Goal: Participate in discussion: Engage in conversation with other users on a specific topic

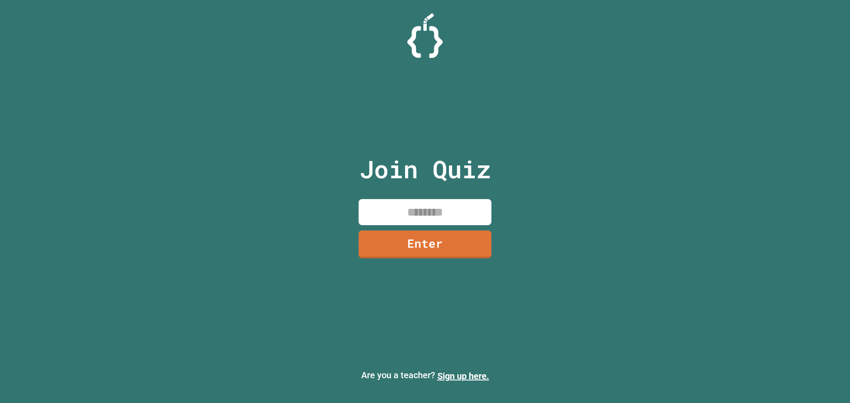
click at [449, 220] on input at bounding box center [425, 212] width 133 height 26
drag, startPoint x: 435, startPoint y: 210, endPoint x: 430, endPoint y: 214, distance: 6.6
click at [432, 213] on input at bounding box center [425, 212] width 133 height 26
type input "********"
click at [422, 229] on div "Join Quiz ******** Enter" at bounding box center [425, 201] width 149 height 359
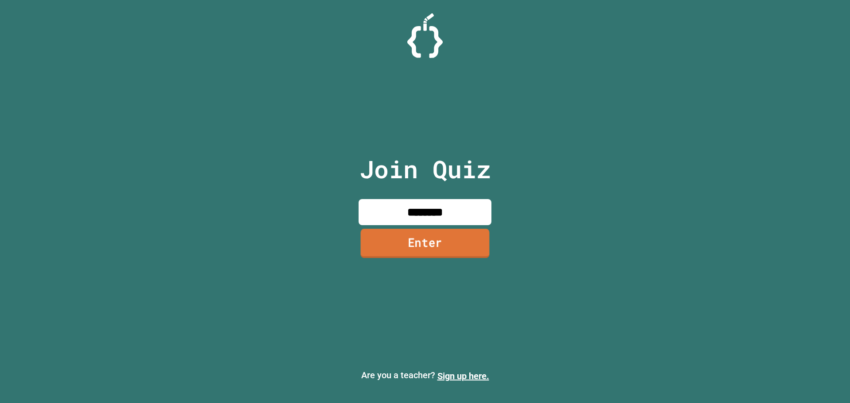
click at [430, 247] on link "Enter" at bounding box center [424, 243] width 129 height 29
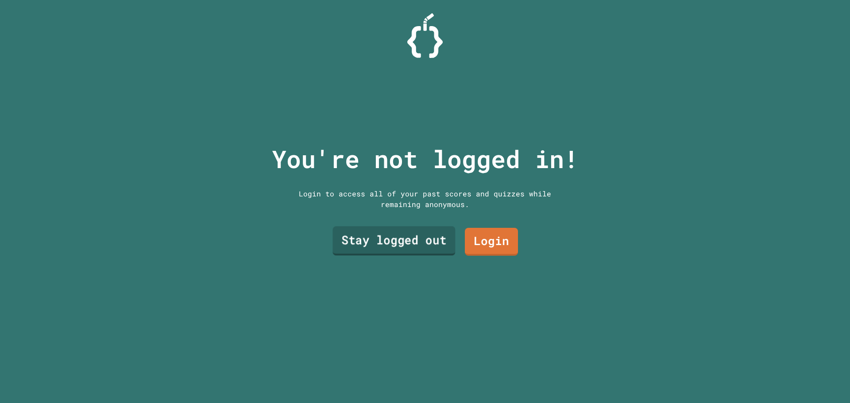
click at [429, 240] on link "Stay logged out" at bounding box center [394, 241] width 123 height 29
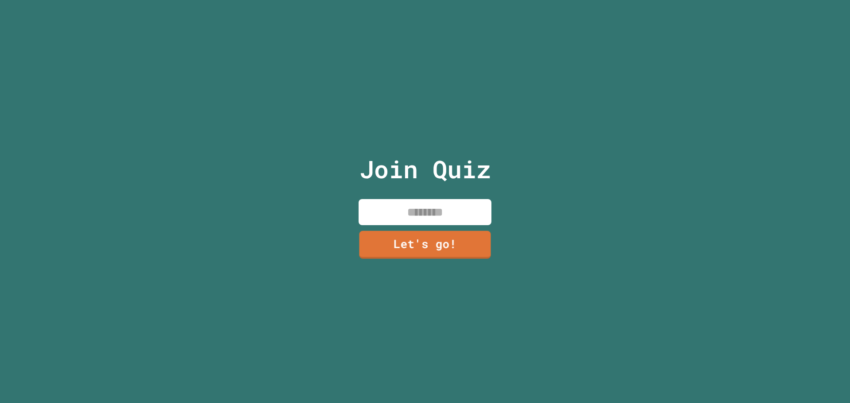
click at [417, 209] on input at bounding box center [425, 212] width 133 height 26
type input "******"
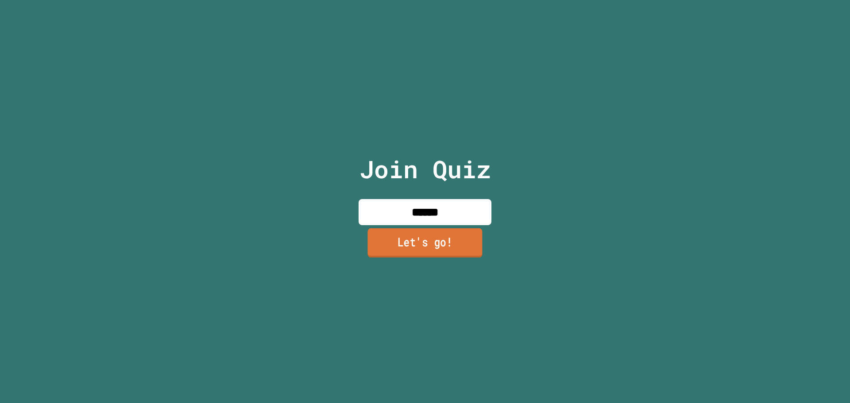
click at [430, 251] on link "Let's go!" at bounding box center [424, 242] width 115 height 29
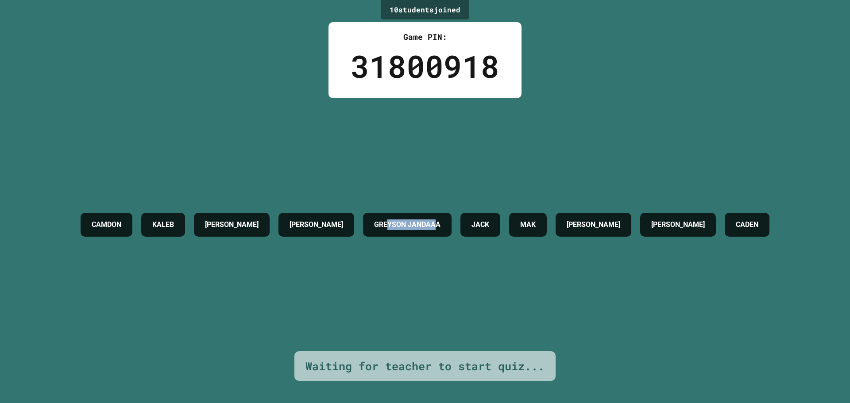
drag, startPoint x: 495, startPoint y: 198, endPoint x: 401, endPoint y: 199, distance: 94.8
click at [403, 220] on h4 "GREYSON JANDAAA" at bounding box center [407, 225] width 66 height 11
drag, startPoint x: 380, startPoint y: 203, endPoint x: 794, endPoint y: 216, distance: 414.2
click at [774, 216] on div "CAMDON KALEB ETHAN BRENDAN R GREYSON JANDAAA JACK MAK MADDEX DANIEL CADEN" at bounding box center [425, 225] width 698 height 33
click at [81, 213] on div "CAMDON" at bounding box center [107, 225] width 52 height 24
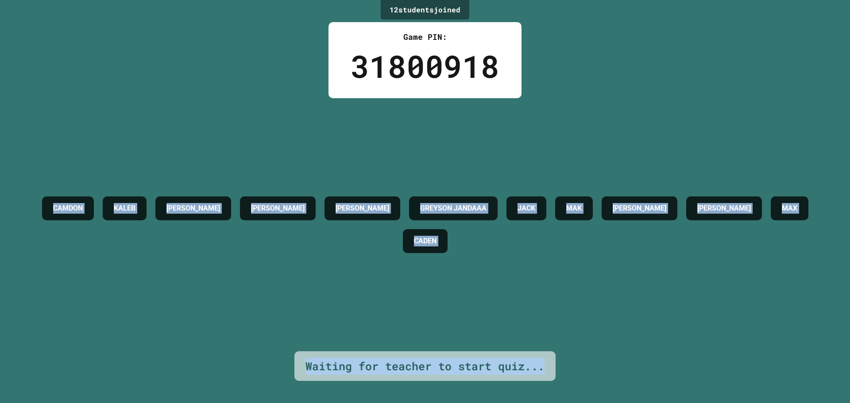
drag, startPoint x: 46, startPoint y: 204, endPoint x: 564, endPoint y: 361, distance: 541.8
click at [564, 361] on div "12 student s joined Game PIN: 31800918 CAMDON KALEB ETHAN BRENDAN R TYLER GREYS…" at bounding box center [425, 201] width 850 height 403
click at [138, 121] on div "CAMDON KALEB ETHAN BRENDAN R TYLER GREYSON JANDAAA JACK MAK MADDEX DANIEL MAX C…" at bounding box center [425, 224] width 806 height 253
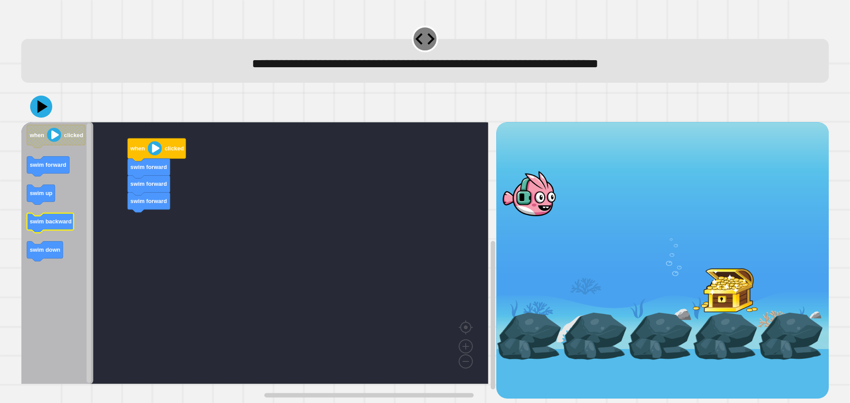
click at [58, 231] on g "when clicked swim forward swim up swim backward swim down" at bounding box center [56, 193] width 58 height 136
click at [44, 116] on icon at bounding box center [41, 107] width 26 height 26
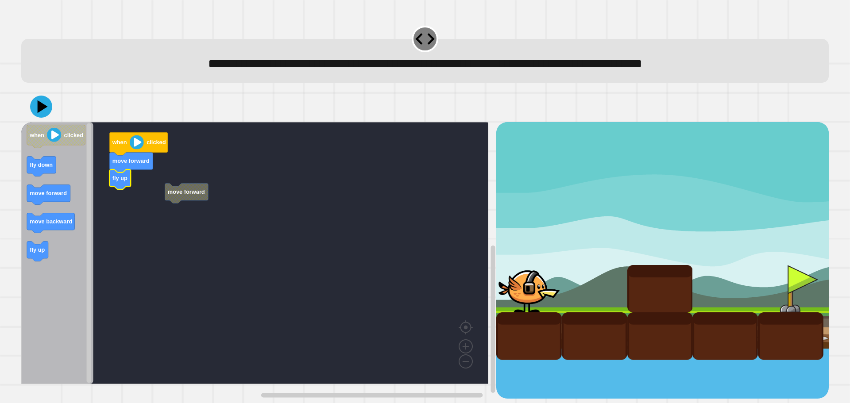
click at [127, 199] on rect "Blockly Workspace" at bounding box center [254, 253] width 467 height 262
click at [180, 208] on rect "Blockly Workspace" at bounding box center [254, 253] width 467 height 262
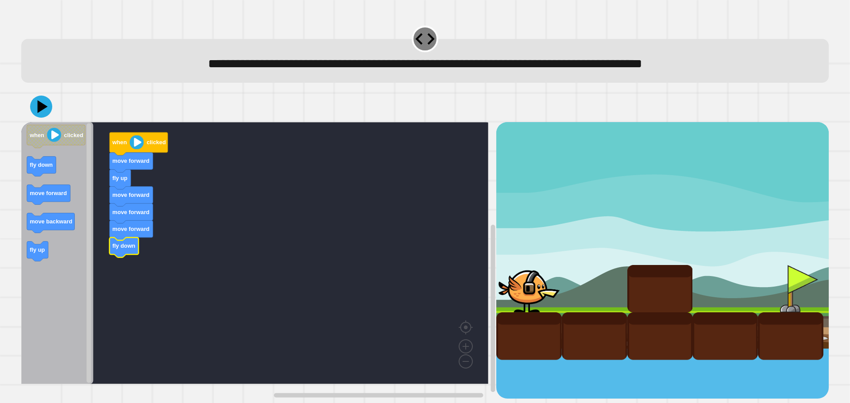
click at [46, 116] on icon at bounding box center [41, 107] width 22 height 22
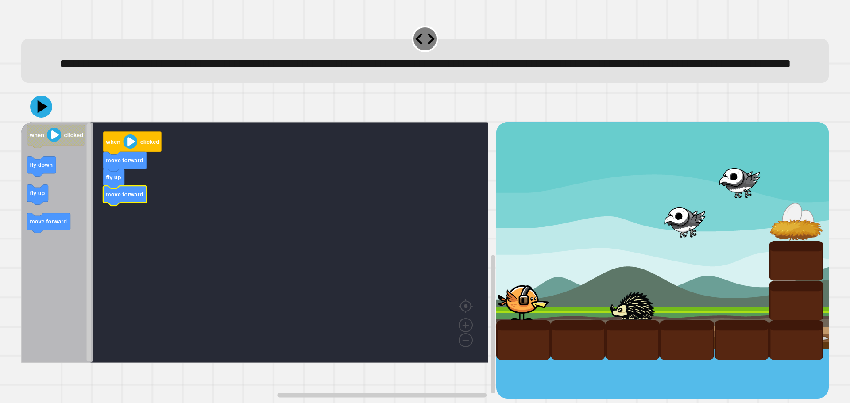
click at [75, 245] on icon "Blockly Workspace" at bounding box center [57, 242] width 72 height 241
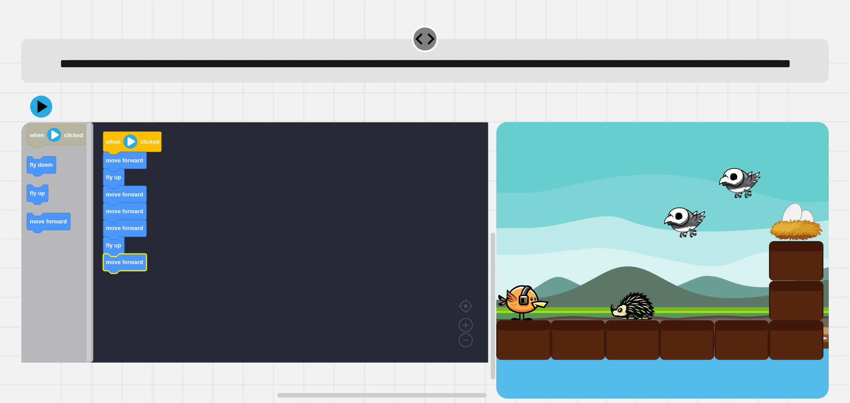
click at [30, 122] on div at bounding box center [425, 106] width 808 height 31
click at [49, 120] on icon at bounding box center [41, 106] width 27 height 27
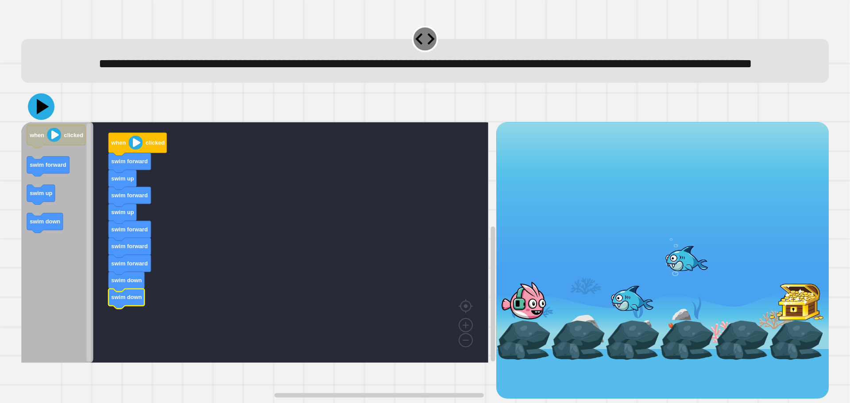
click at [39, 115] on icon at bounding box center [43, 106] width 12 height 15
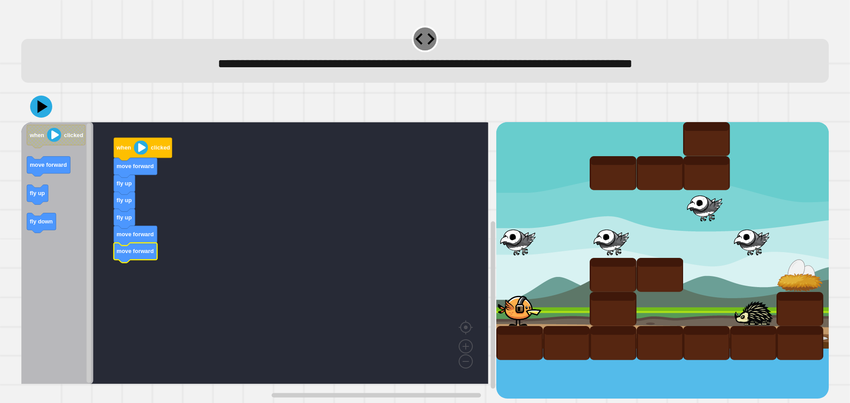
click at [43, 213] on icon "Blockly Workspace" at bounding box center [57, 253] width 72 height 262
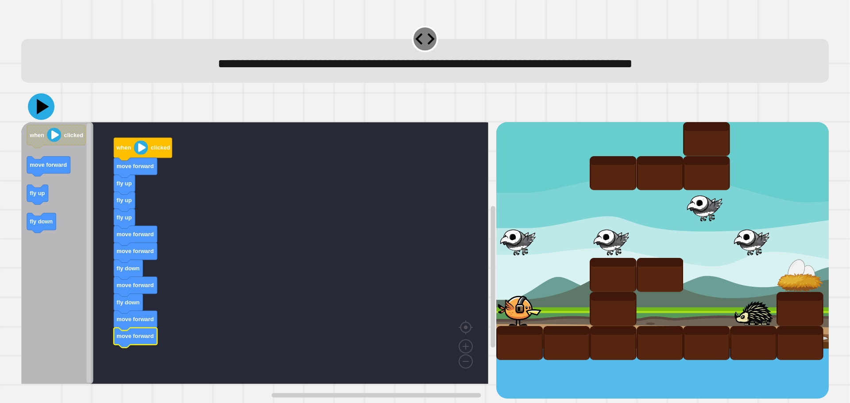
click at [31, 100] on icon at bounding box center [41, 106] width 27 height 27
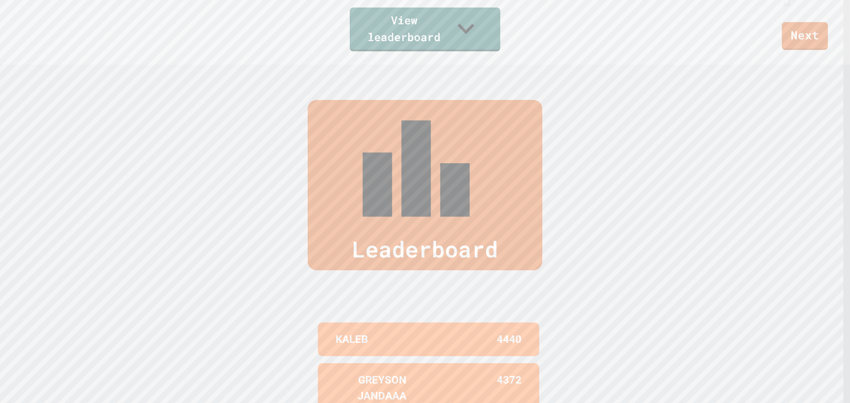
scroll to position [354, 0]
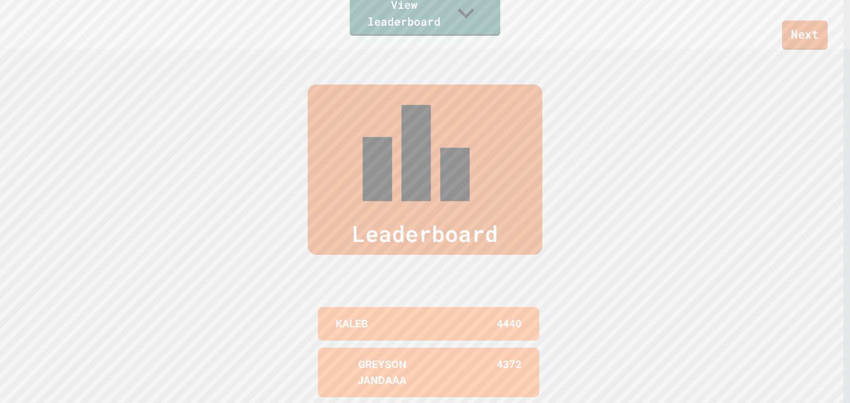
click at [819, 46] on link "Next" at bounding box center [805, 34] width 46 height 29
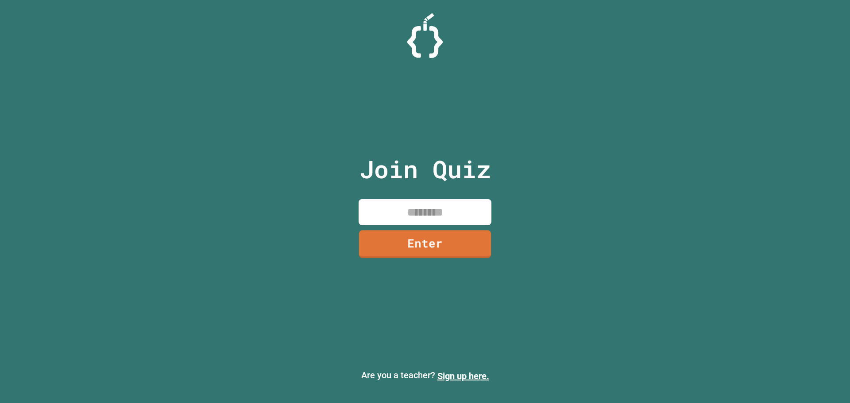
click at [432, 206] on input at bounding box center [425, 212] width 133 height 26
type input "********"
click at [420, 243] on link "Enter" at bounding box center [424, 243] width 129 height 29
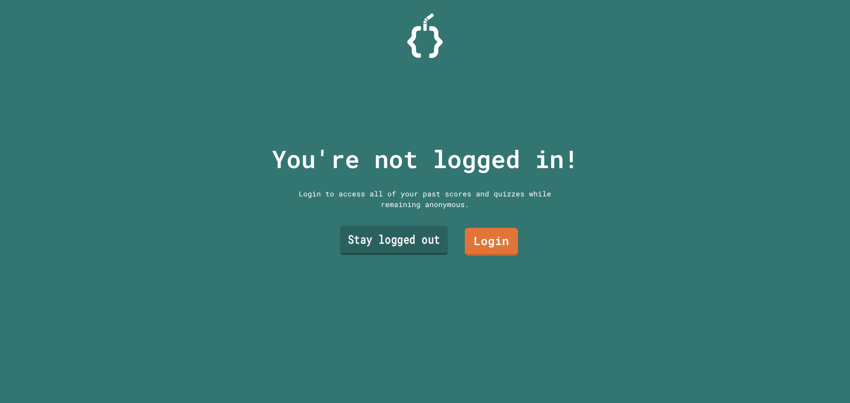
click at [429, 230] on link "Stay logged out" at bounding box center [394, 240] width 108 height 29
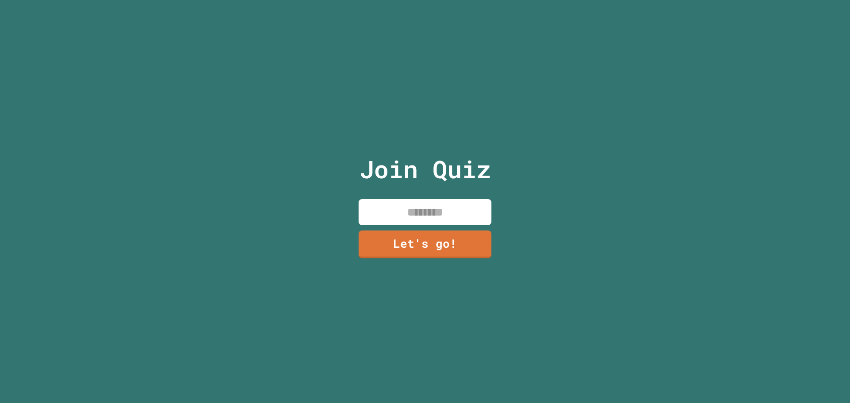
click at [447, 199] on input at bounding box center [425, 212] width 133 height 26
type input "******"
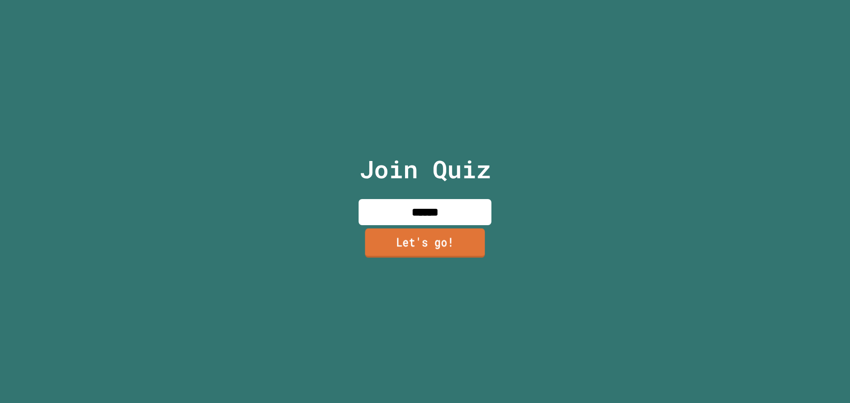
click at [379, 245] on link "Let's go!" at bounding box center [425, 242] width 120 height 29
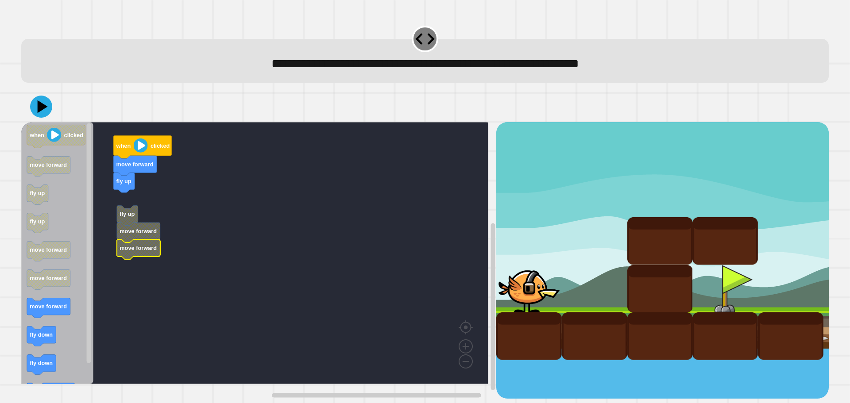
click at [43, 310] on icon "Blockly Workspace" at bounding box center [57, 253] width 72 height 262
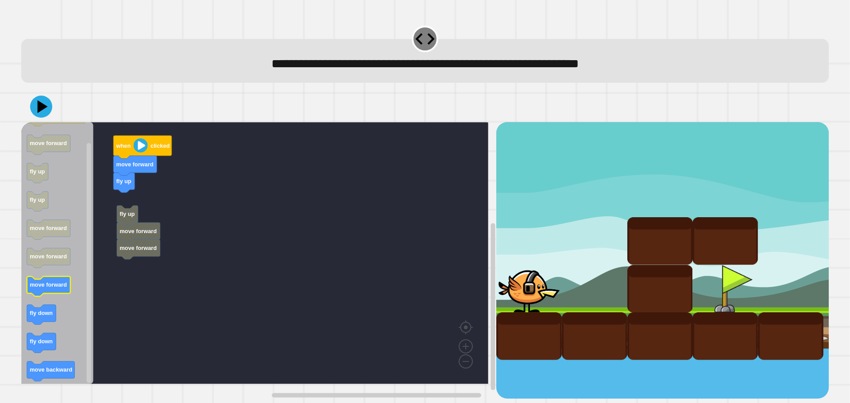
click at [126, 287] on div "when clicked move forward fly up fly up move forward move forward when clicked …" at bounding box center [258, 260] width 475 height 277
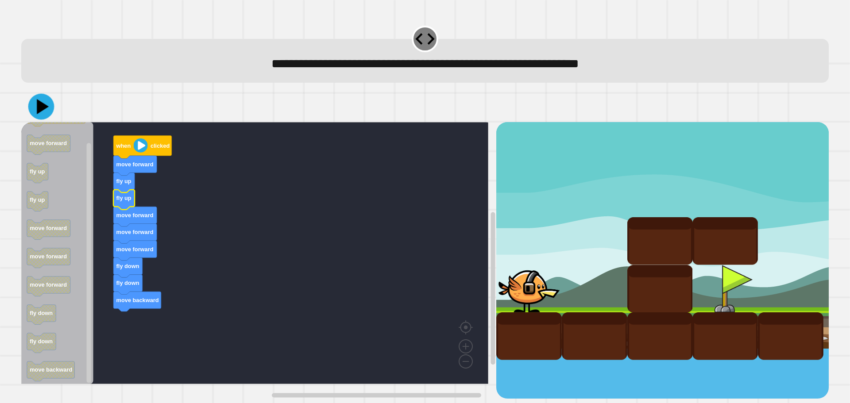
click at [40, 118] on icon at bounding box center [41, 107] width 26 height 26
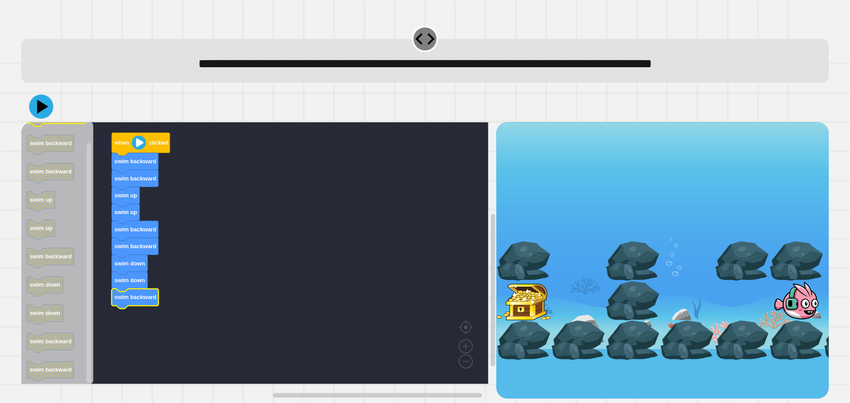
click at [46, 124] on icon "Blockly Workspace" at bounding box center [56, 115] width 58 height 23
click at [46, 116] on icon at bounding box center [41, 106] width 27 height 27
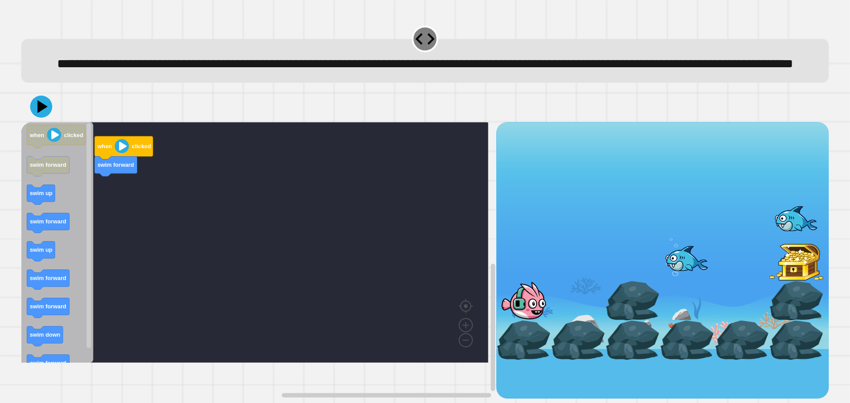
click at [106, 226] on div "when clicked swim forward when clicked swim forward swim up swim forward swim u…" at bounding box center [258, 260] width 475 height 277
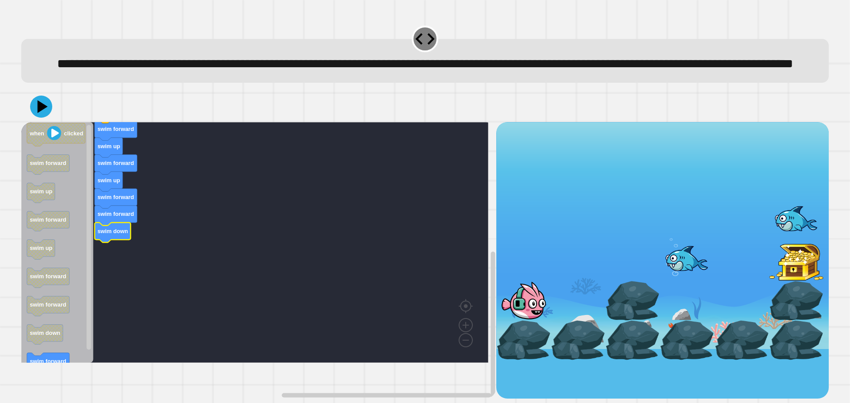
drag, startPoint x: 51, startPoint y: 388, endPoint x: 56, endPoint y: 360, distance: 28.2
click at [72, 344] on div "when clicked swim forward swim up swim forward swim up swim forward swim forwar…" at bounding box center [425, 245] width 816 height 316
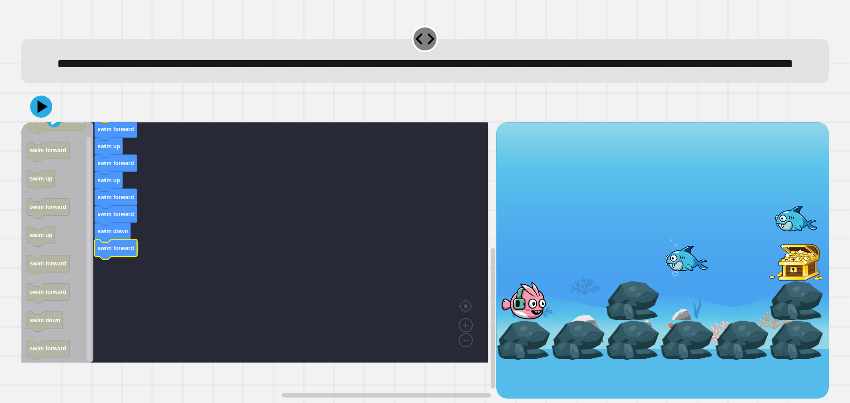
click at [52, 122] on div at bounding box center [425, 106] width 808 height 31
click at [49, 120] on icon at bounding box center [41, 106] width 27 height 27
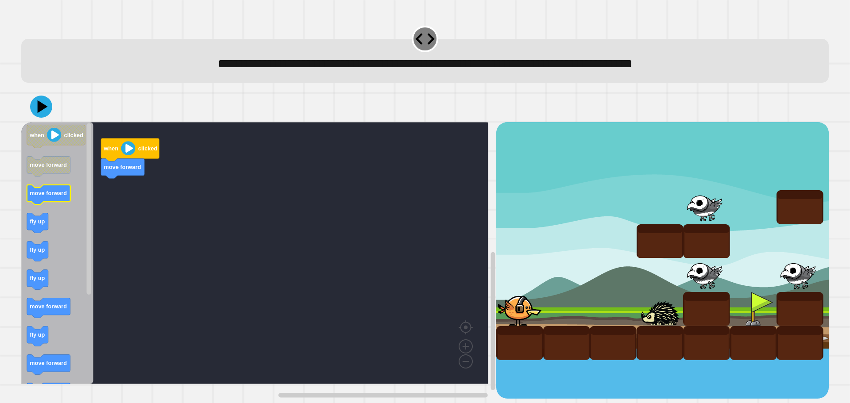
click at [55, 204] on rect "Blockly Workspace" at bounding box center [48, 195] width 43 height 20
click at [131, 213] on rect "Blockly Workspace" at bounding box center [254, 253] width 467 height 262
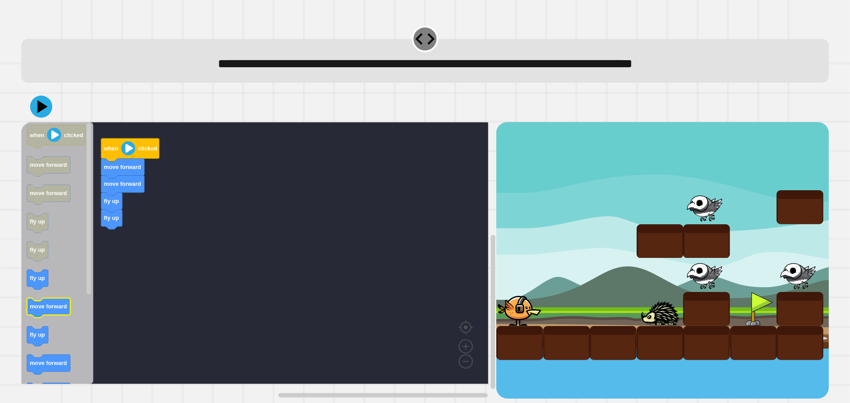
click at [41, 312] on icon "Blockly Workspace" at bounding box center [48, 308] width 43 height 20
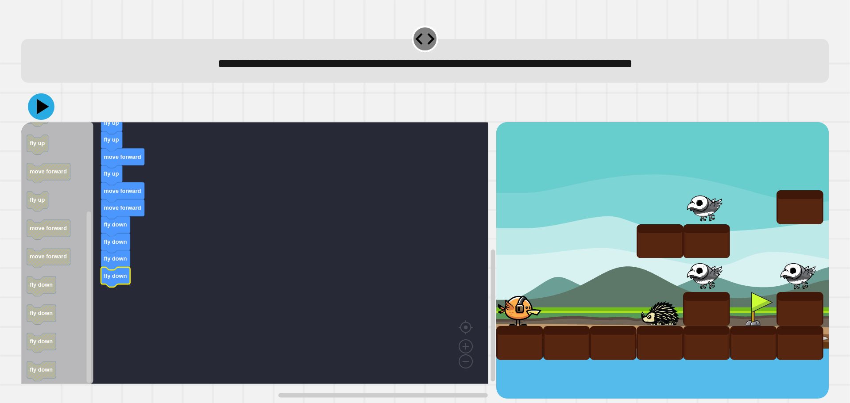
click at [39, 116] on icon at bounding box center [41, 106] width 27 height 27
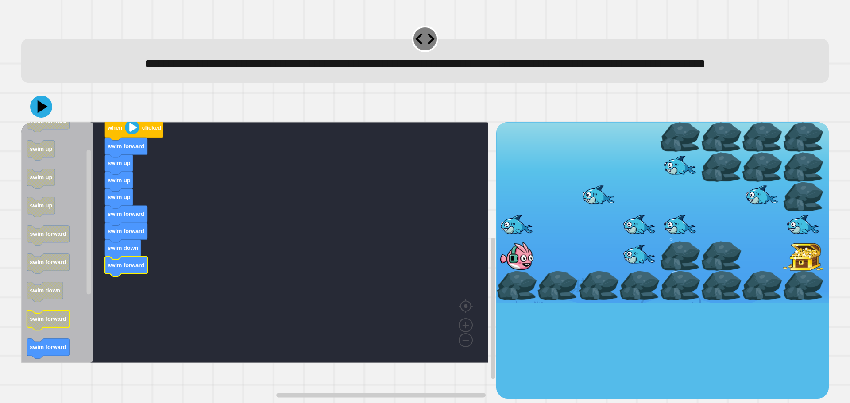
click at [41, 323] on text "swim forward" at bounding box center [48, 319] width 37 height 7
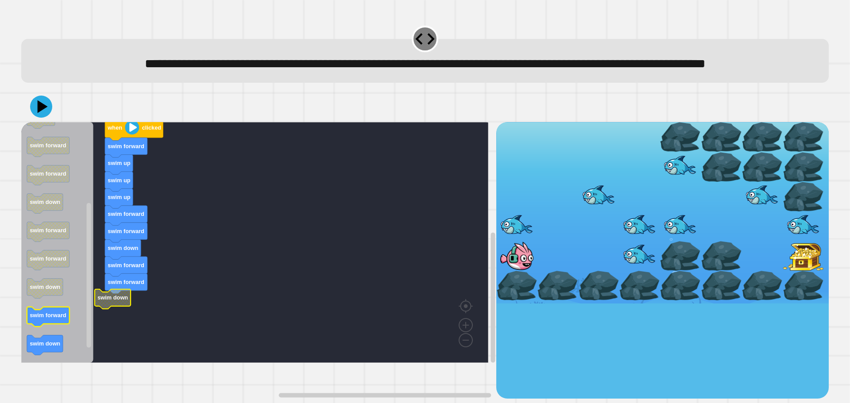
click at [50, 349] on icon "when clicked swim forward swim up swim up swim up swim forward swim forward swi…" at bounding box center [57, 242] width 72 height 241
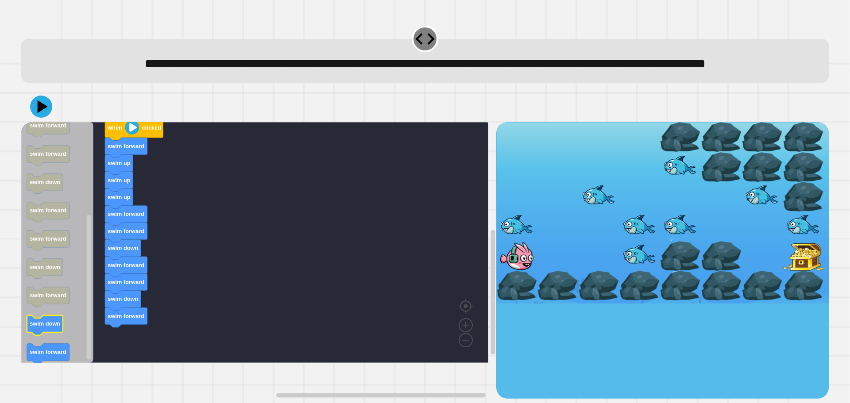
click at [62, 340] on icon "Blockly Workspace" at bounding box center [57, 242] width 72 height 241
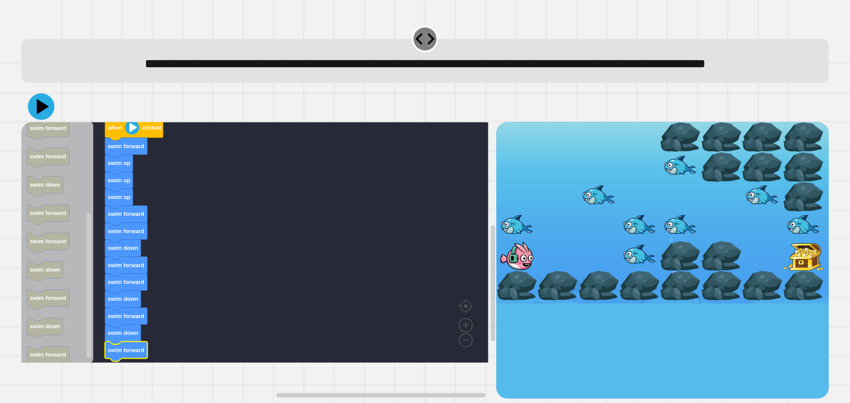
click at [44, 115] on icon at bounding box center [43, 106] width 12 height 15
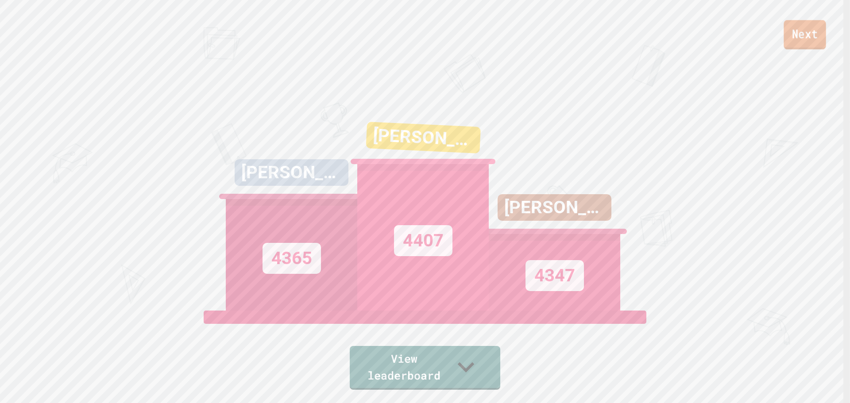
drag, startPoint x: 813, startPoint y: 27, endPoint x: 806, endPoint y: 30, distance: 7.6
click at [806, 30] on link "Next" at bounding box center [805, 34] width 42 height 29
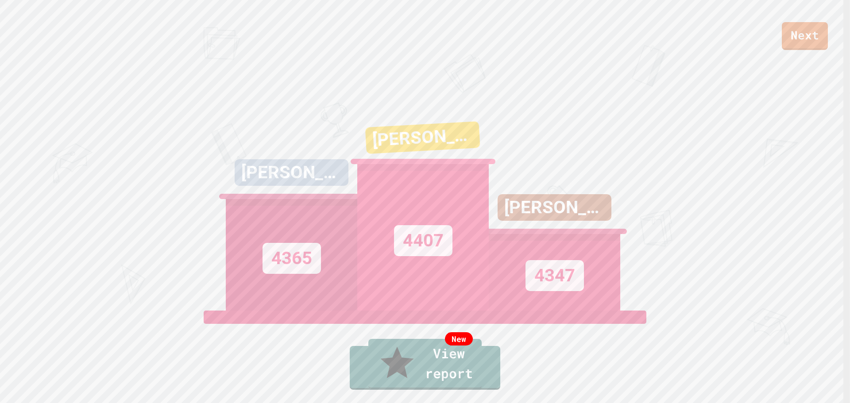
drag, startPoint x: 434, startPoint y: 256, endPoint x: 431, endPoint y: 249, distance: 7.7
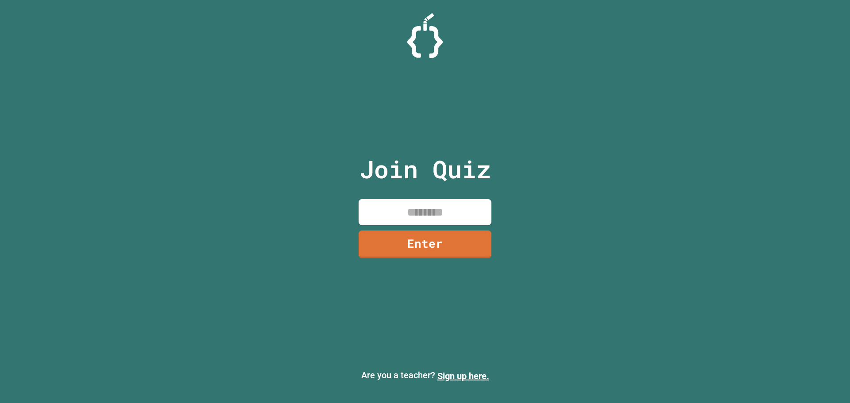
click at [378, 218] on input at bounding box center [425, 212] width 133 height 26
type input "********"
click at [480, 249] on link "Enter" at bounding box center [425, 243] width 132 height 29
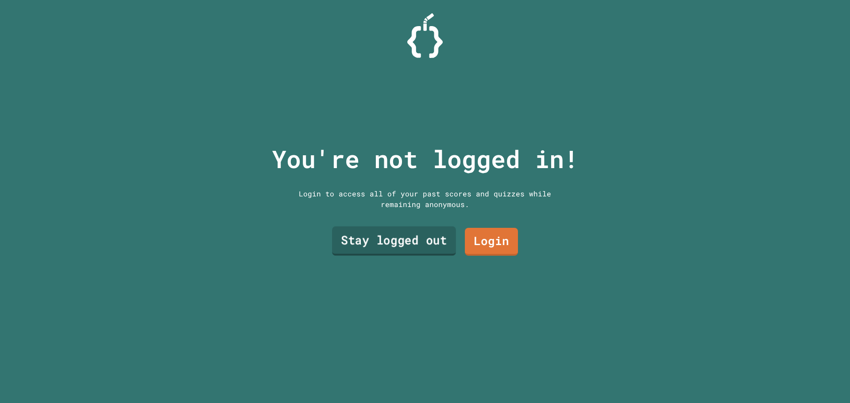
drag, startPoint x: 422, startPoint y: 240, endPoint x: 422, endPoint y: 230, distance: 10.2
click at [422, 230] on link "Stay logged out" at bounding box center [394, 241] width 124 height 29
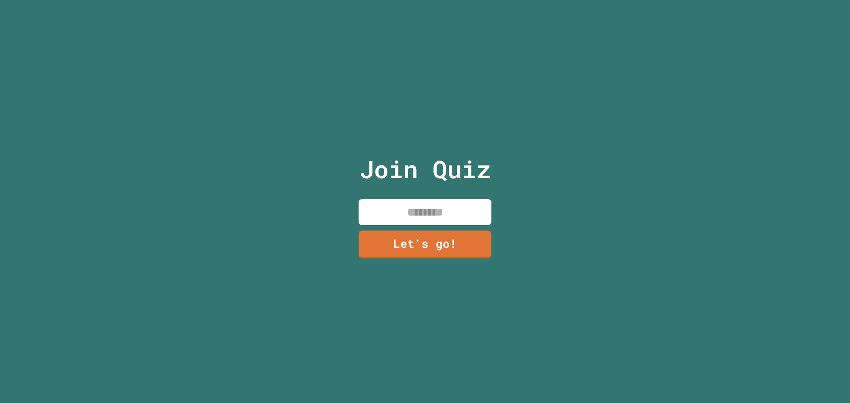
click at [401, 206] on input at bounding box center [425, 212] width 133 height 26
type input "******"
click at [439, 244] on link "Let's go!" at bounding box center [425, 243] width 131 height 29
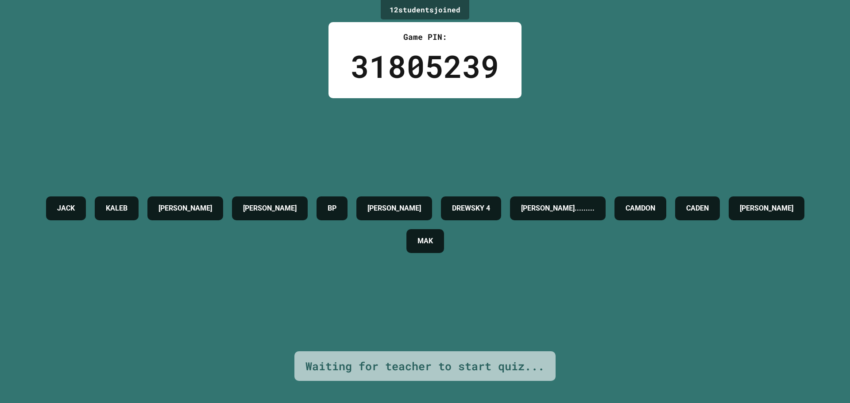
drag, startPoint x: 285, startPoint y: 180, endPoint x: 308, endPoint y: 170, distance: 25.2
drag, startPoint x: 308, startPoint y: 170, endPoint x: 279, endPoint y: 123, distance: 54.7
click at [280, 121] on div "JACK KALEB TYLER MADDEX BP BRENDAN R DREWSKY 4 DANIEL......... CAMDON CADEN ETH…" at bounding box center [425, 224] width 806 height 253
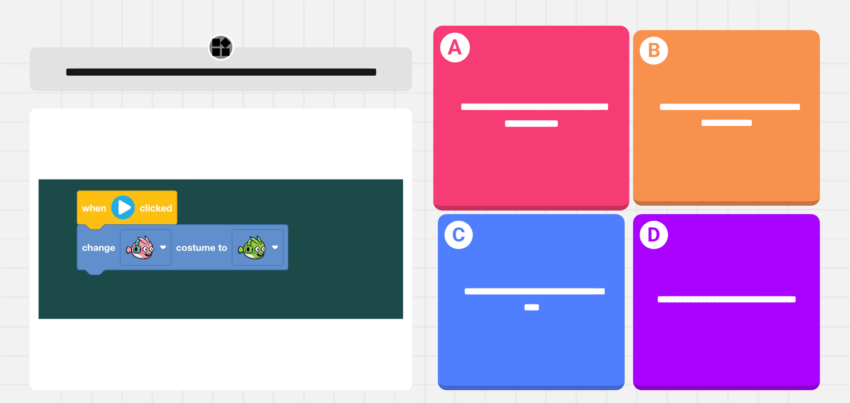
click at [562, 151] on div "**********" at bounding box center [531, 115] width 196 height 76
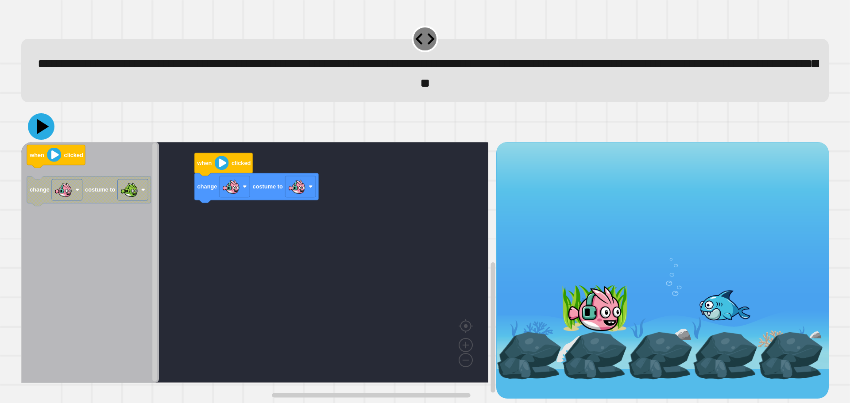
click at [39, 132] on icon at bounding box center [43, 126] width 12 height 15
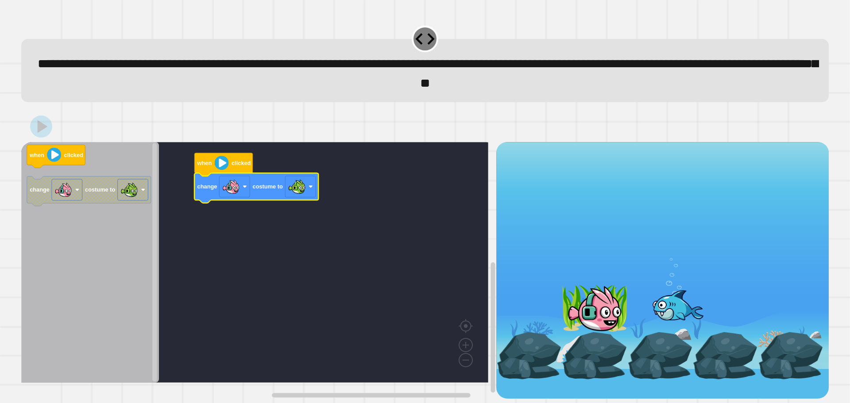
click at [302, 216] on rect "Blockly Workspace" at bounding box center [254, 262] width 467 height 241
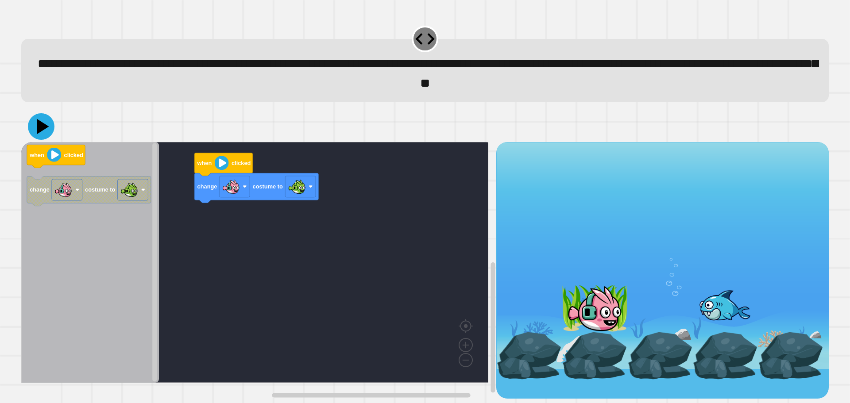
drag, startPoint x: 46, startPoint y: 128, endPoint x: 43, endPoint y: 134, distance: 5.9
click at [45, 130] on icon at bounding box center [41, 126] width 27 height 27
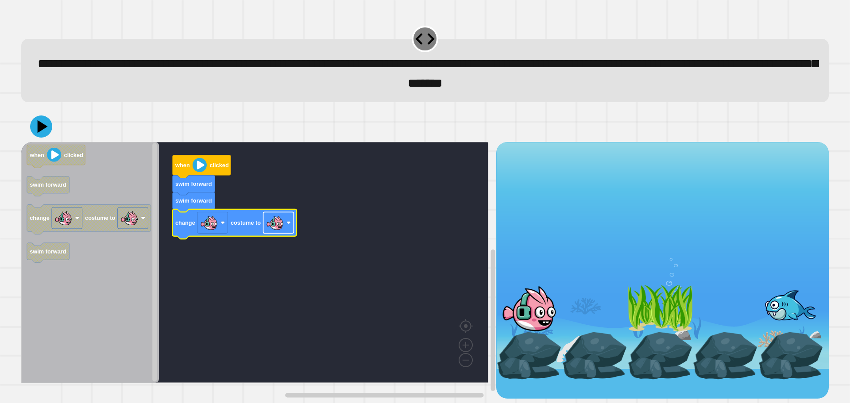
click at [275, 229] on image "Blockly Workspace" at bounding box center [275, 223] width 18 height 18
click at [47, 134] on icon at bounding box center [41, 126] width 25 height 25
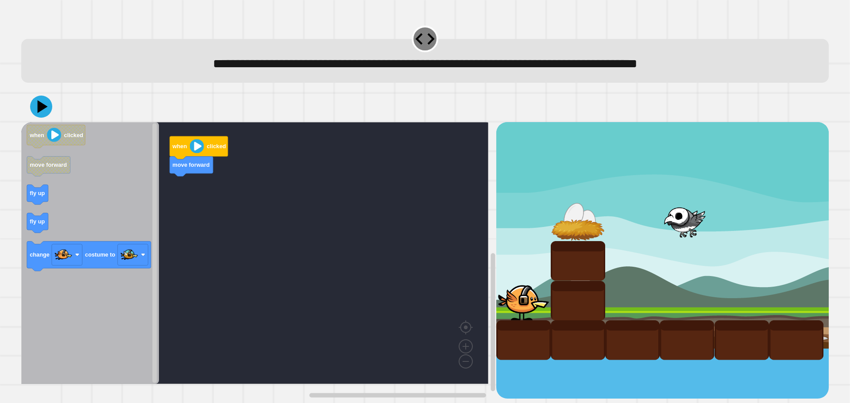
click at [180, 193] on div "when clicked move forward when clicked move forward fly up fly up change costum…" at bounding box center [258, 260] width 475 height 277
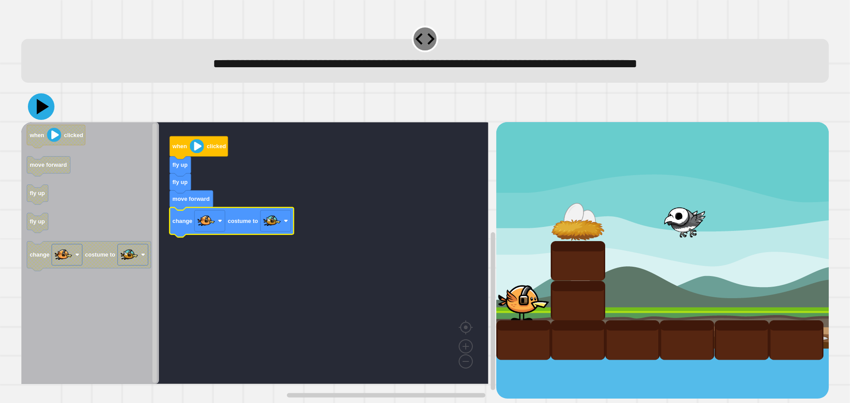
click at [46, 114] on icon at bounding box center [41, 106] width 27 height 27
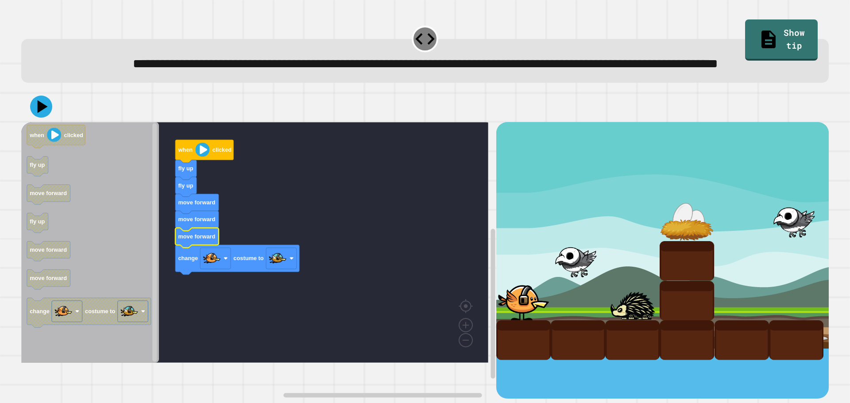
click at [43, 113] on icon at bounding box center [43, 107] width 10 height 13
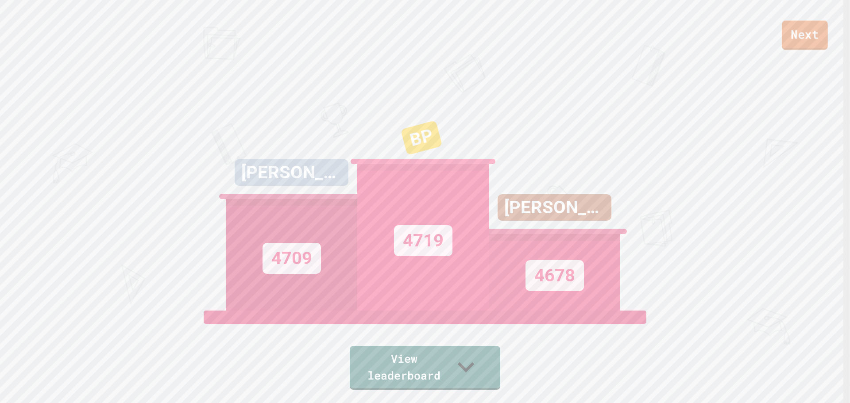
click at [812, 43] on link "Next" at bounding box center [805, 35] width 46 height 29
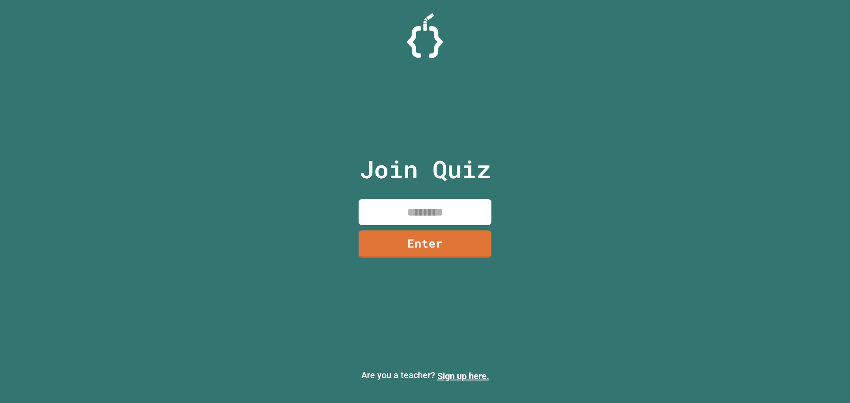
click at [445, 218] on input at bounding box center [425, 212] width 133 height 26
